Goal: Find specific page/section: Find specific page/section

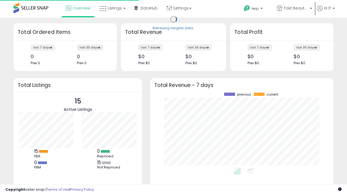
scroll to position [75, 173]
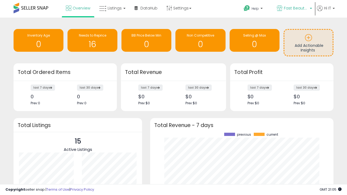
click at [294, 9] on span "Fast Beauty ([GEOGRAPHIC_DATA])" at bounding box center [296, 7] width 24 height 5
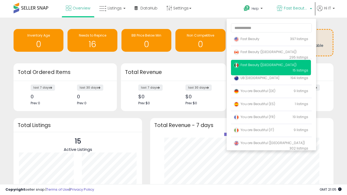
click at [271, 53] on span "Fast Beauty ([GEOGRAPHIC_DATA])" at bounding box center [265, 52] width 63 height 5
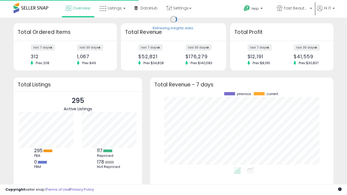
scroll to position [75, 173]
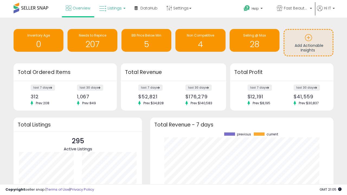
click at [112, 8] on span "Listings" at bounding box center [115, 7] width 14 height 5
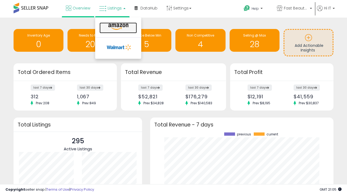
click at [118, 27] on icon at bounding box center [119, 26] width 24 height 7
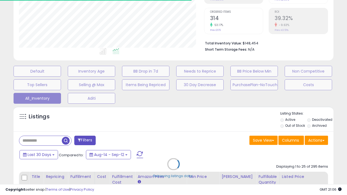
scroll to position [69, 0]
